Goal: Transaction & Acquisition: Purchase product/service

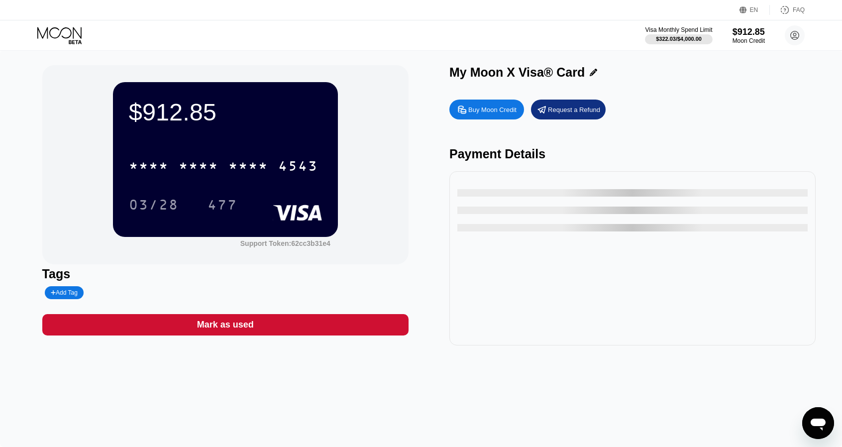
click at [760, 202] on div at bounding box center [632, 205] width 350 height 52
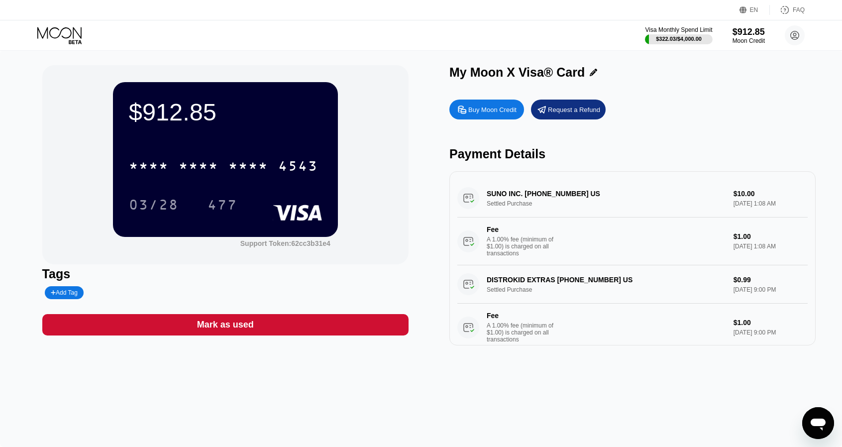
click at [69, 39] on icon at bounding box center [60, 35] width 46 height 17
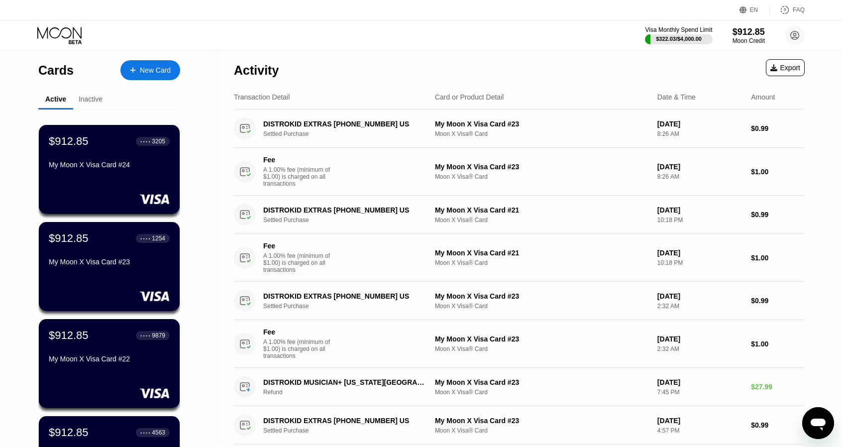
click at [159, 63] on div "New Card" at bounding box center [150, 70] width 60 height 20
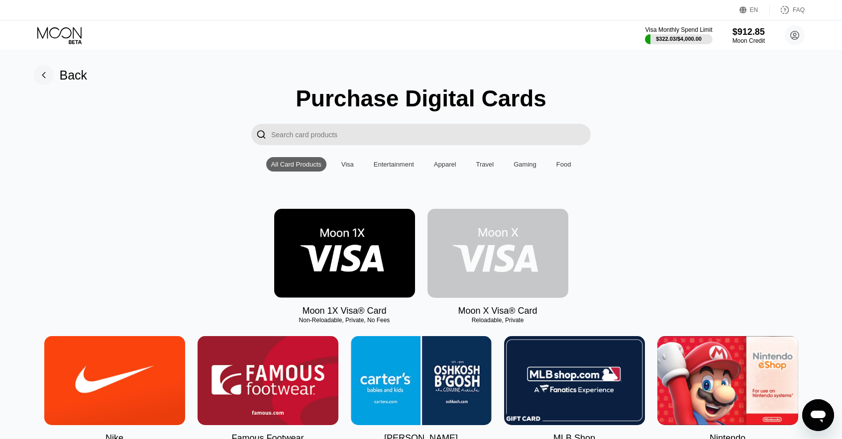
click at [516, 273] on img at bounding box center [497, 253] width 141 height 89
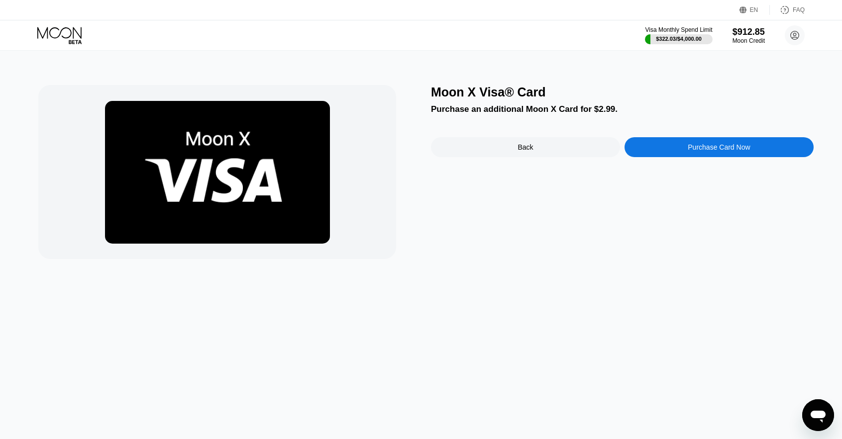
click at [706, 151] on div "Purchase Card Now" at bounding box center [719, 147] width 62 height 8
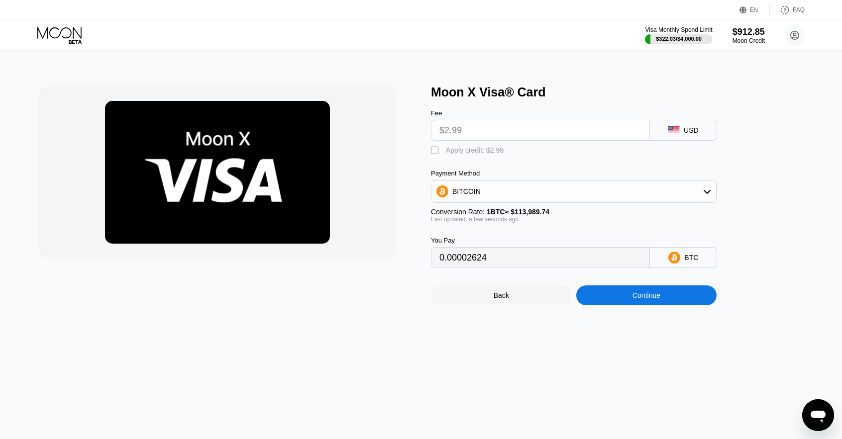
click at [478, 154] on div "Apply credit: $2.99" at bounding box center [475, 150] width 58 height 8
type input "0"
click at [645, 299] on div "Continue" at bounding box center [646, 296] width 28 height 8
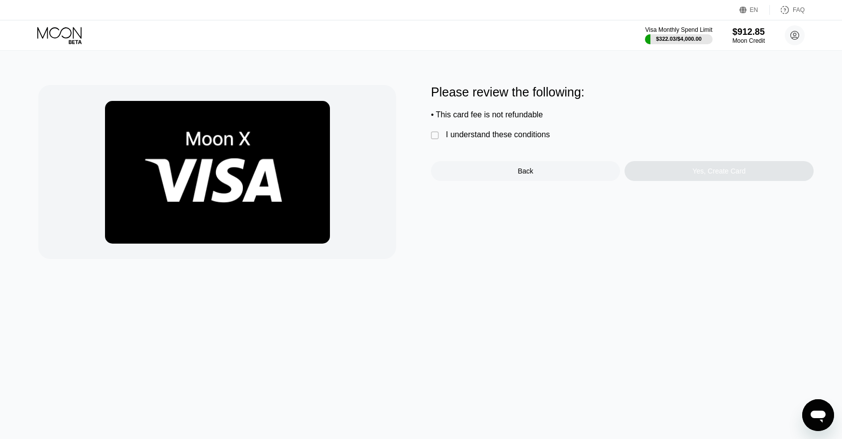
click at [514, 147] on div "Please review the following: • This card fee is not refundable  I understand t…" at bounding box center [622, 133] width 383 height 96
click at [517, 139] on div "I understand these conditions" at bounding box center [498, 134] width 104 height 9
click at [689, 177] on div "Yes, Create Card" at bounding box center [718, 171] width 189 height 20
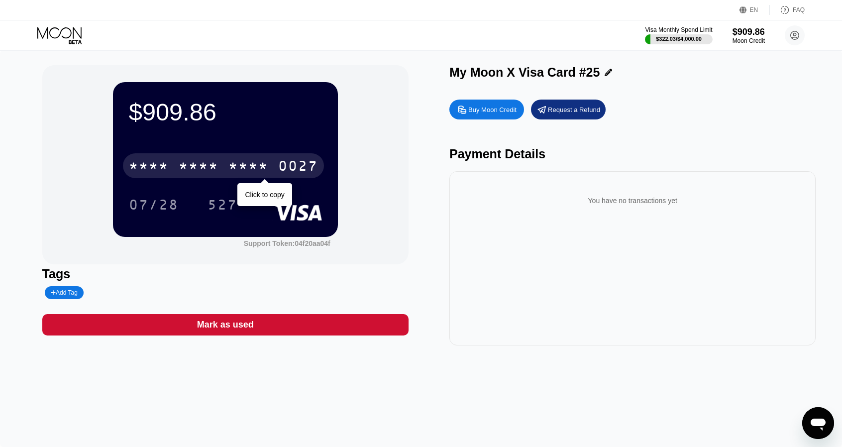
click at [220, 175] on div "* * * * * * * * * * * * 0027" at bounding box center [223, 165] width 201 height 25
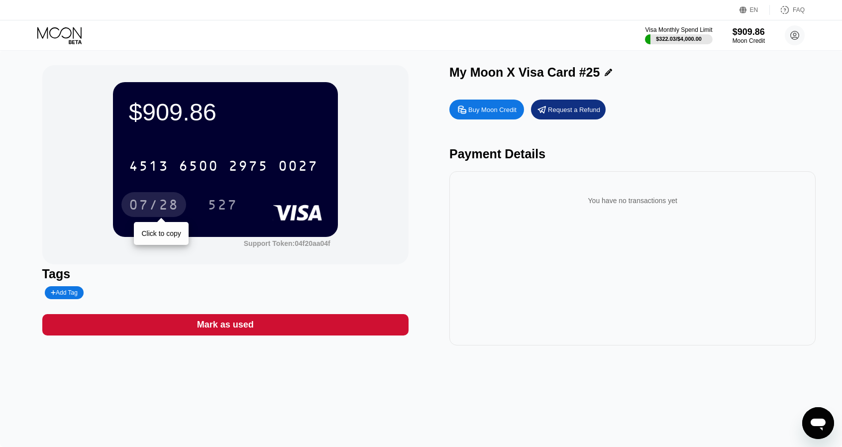
click at [166, 203] on div "07/28" at bounding box center [154, 206] width 50 height 16
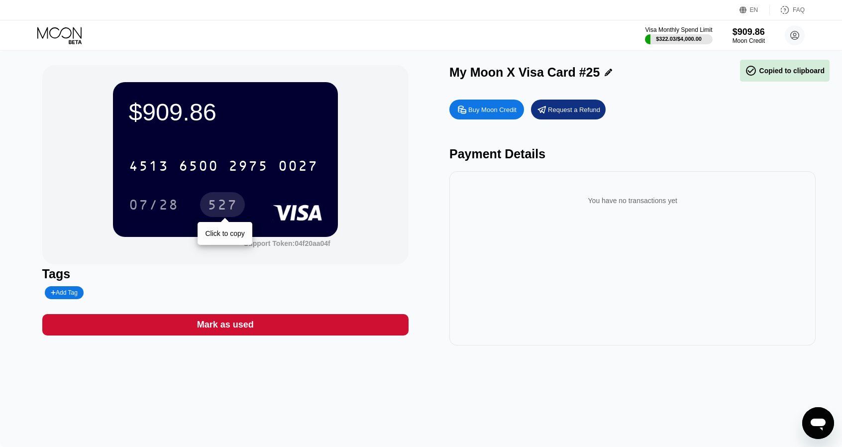
click at [223, 208] on div "527" at bounding box center [222, 206] width 30 height 16
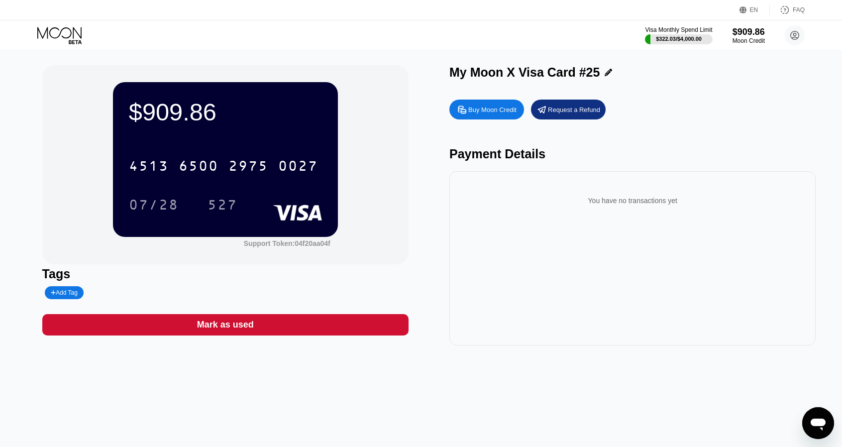
click at [480, 307] on div "You have no transactions yet" at bounding box center [632, 258] width 366 height 174
click at [618, 289] on div "You have no transactions yet" at bounding box center [632, 258] width 366 height 174
click at [540, 334] on div "You have no transactions yet" at bounding box center [632, 258] width 366 height 174
drag, startPoint x: 578, startPoint y: 287, endPoint x: 567, endPoint y: 297, distance: 15.8
click at [578, 288] on div "You have no transactions yet" at bounding box center [632, 258] width 366 height 174
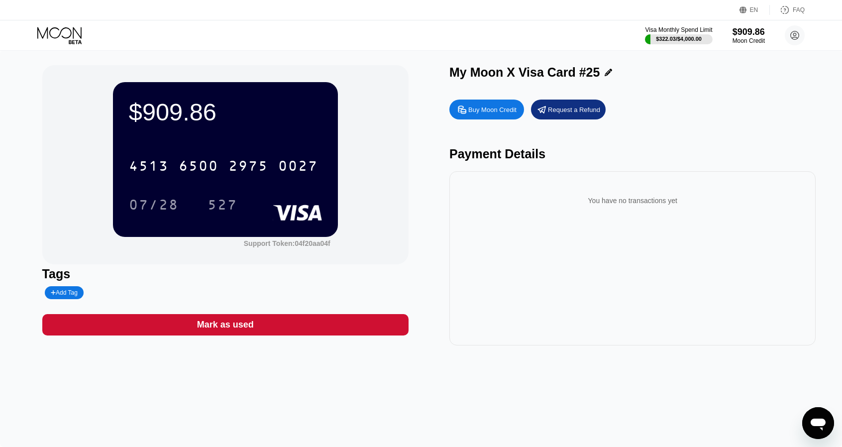
click at [486, 18] on div "EN Language Select an item Save FAQ" at bounding box center [421, 10] width 842 height 20
